Goal: Transaction & Acquisition: Book appointment/travel/reservation

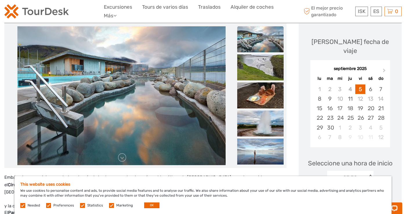
scroll to position [73, 0]
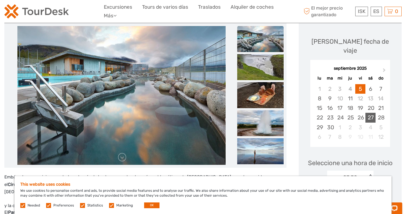
click at [370, 113] on div "27" at bounding box center [370, 118] width 10 height 10
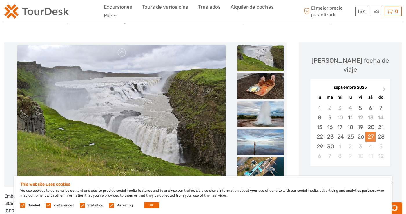
scroll to position [57, 0]
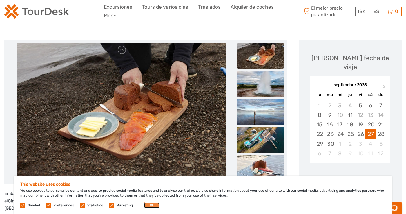
click at [152, 209] on button "OK" at bounding box center [151, 206] width 15 height 6
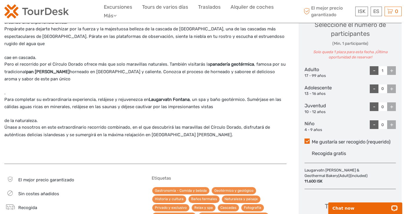
scroll to position [314, 0]
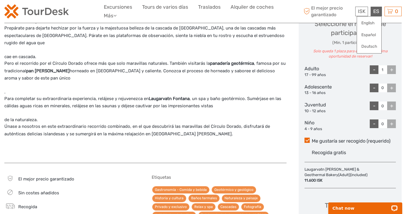
click at [376, 12] on div "ES English Español Deutsch" at bounding box center [375, 12] width 11 height 10
click at [370, 33] on link "Español" at bounding box center [369, 35] width 24 height 10
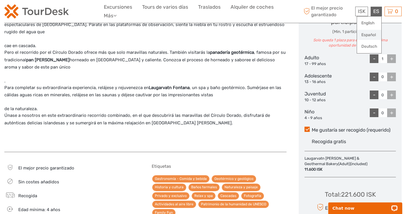
scroll to position [332, 0]
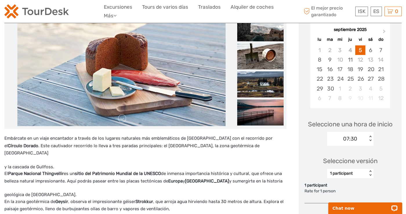
scroll to position [100, 0]
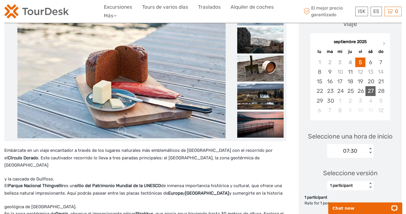
click at [369, 86] on div "27" at bounding box center [370, 91] width 10 height 10
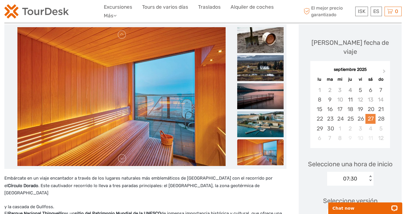
scroll to position [0, 0]
